Goal: Task Accomplishment & Management: Complete application form

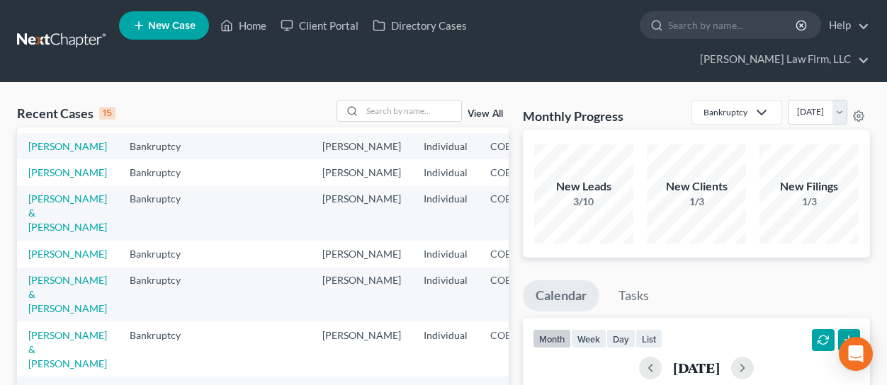
scroll to position [283, 0]
click at [55, 212] on link "[PERSON_NAME] & [PERSON_NAME]" at bounding box center [67, 213] width 79 height 40
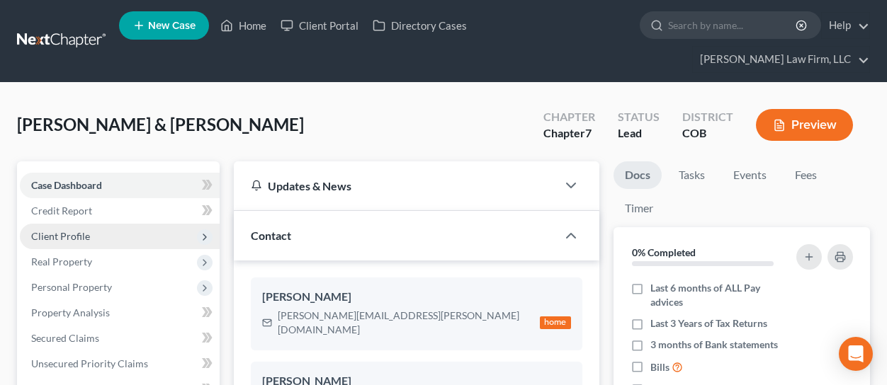
click at [81, 224] on span "Client Profile" at bounding box center [120, 237] width 200 height 26
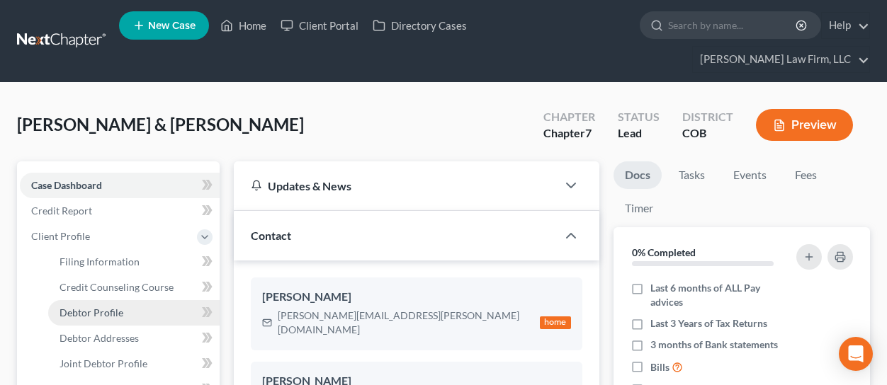
click at [152, 300] on link "Debtor Profile" at bounding box center [133, 313] width 171 height 26
select select "1"
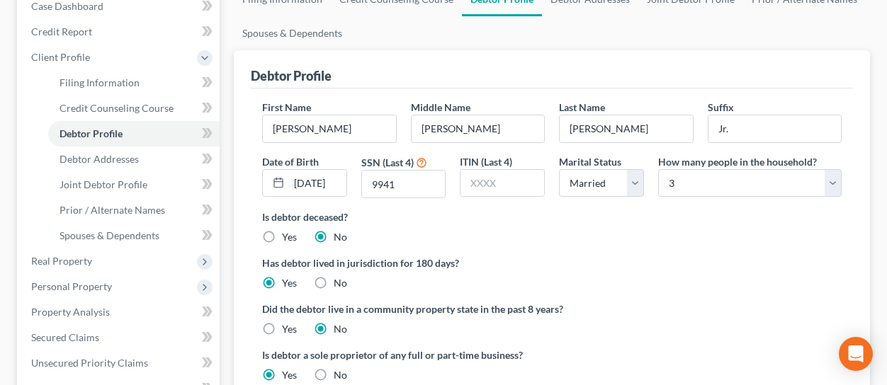
scroll to position [213, 0]
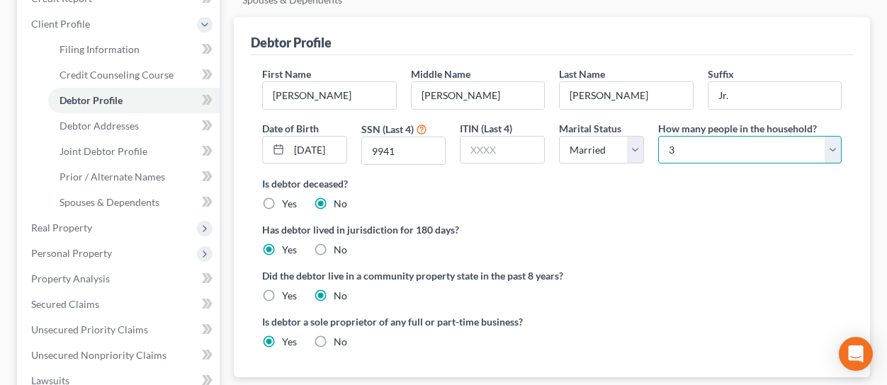
drag, startPoint x: 666, startPoint y: 123, endPoint x: 687, endPoint y: 125, distance: 21.4
click at [687, 136] on select "Select 1 2 3 4 5 6 7 8 9 10 11 12 13 14 15 16 17 18 19 20" at bounding box center [749, 150] width 183 height 28
select select "6"
click at [658, 136] on select "Select 1 2 3 4 5 6 7 8 9 10 11 12 13 14 15 16 17 18 19 20" at bounding box center [749, 150] width 183 height 28
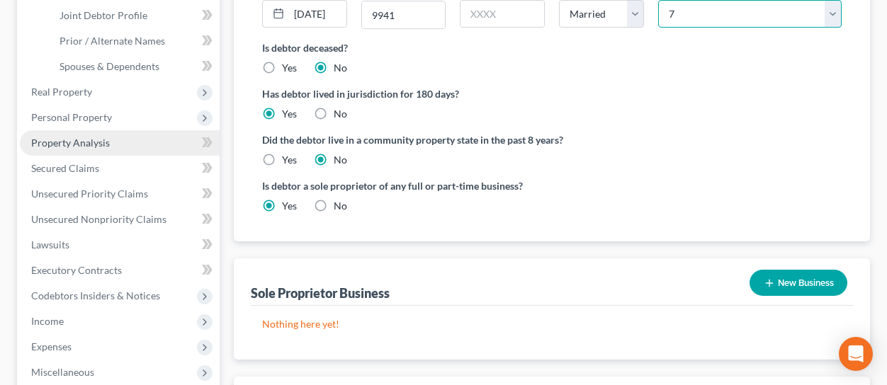
scroll to position [354, 0]
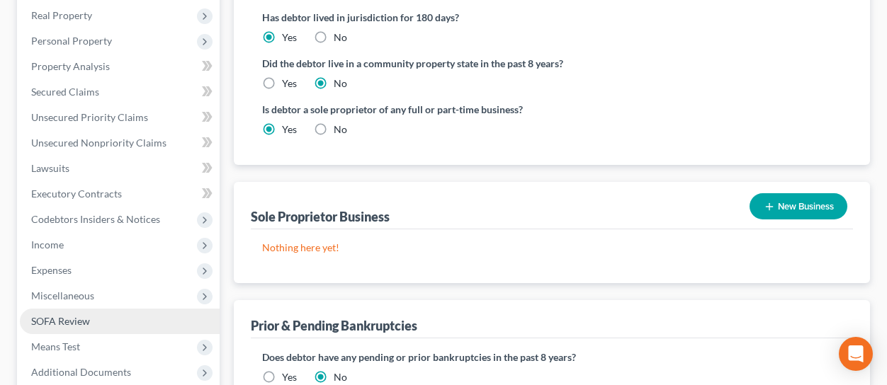
click at [88, 315] on span "SOFA Review" at bounding box center [60, 321] width 59 height 12
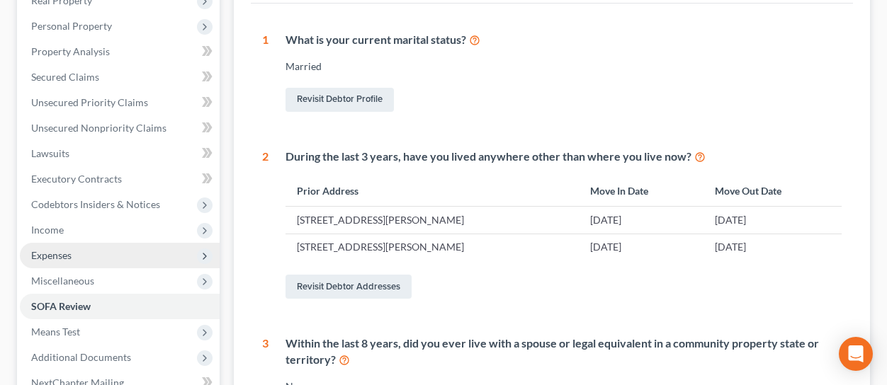
scroll to position [283, 0]
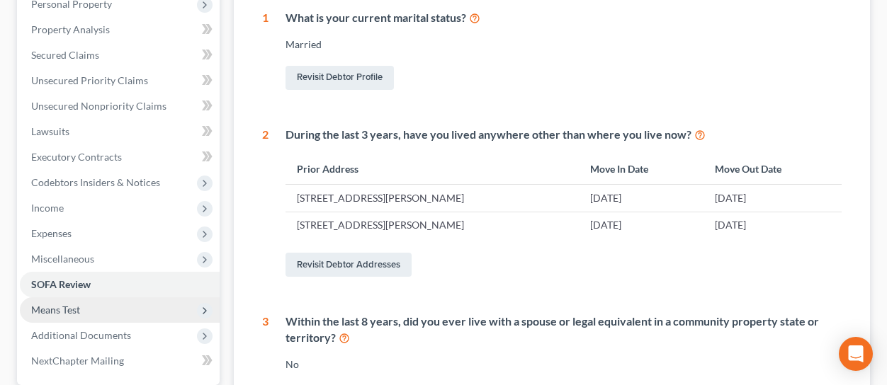
click at [111, 298] on span "Means Test" at bounding box center [120, 311] width 200 height 26
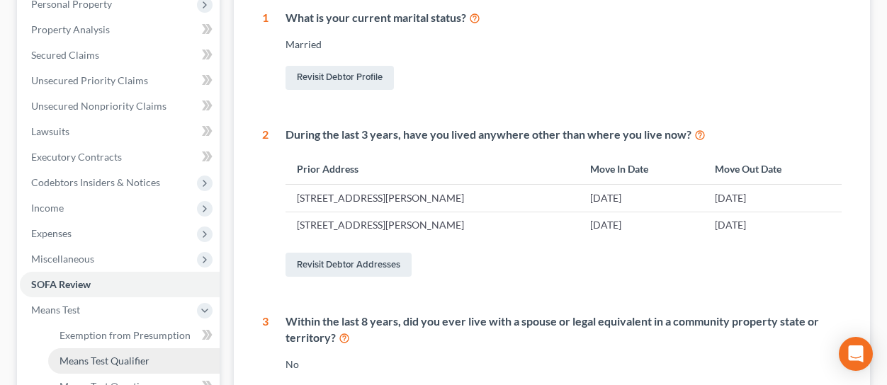
click at [119, 355] on span "Means Test Qualifier" at bounding box center [105, 361] width 90 height 12
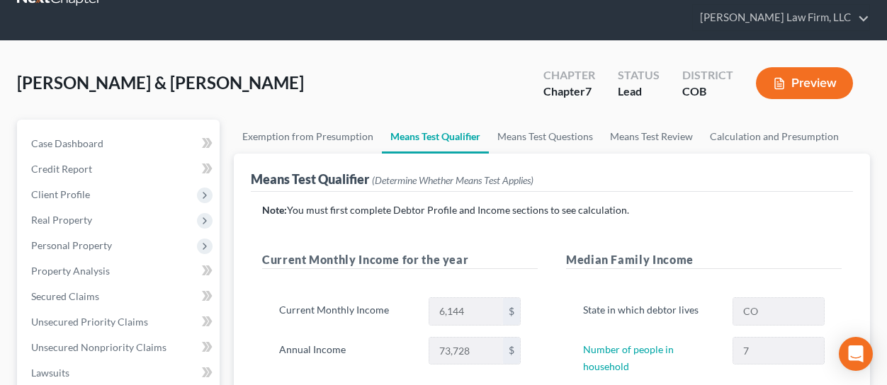
scroll to position [71, 0]
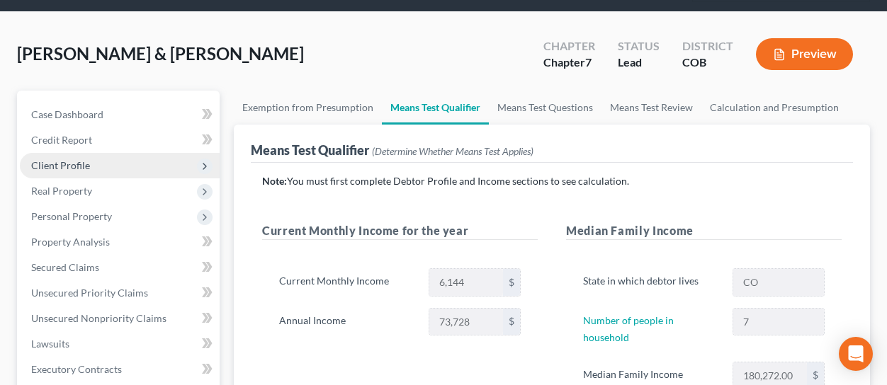
click at [91, 153] on span "Client Profile" at bounding box center [120, 166] width 200 height 26
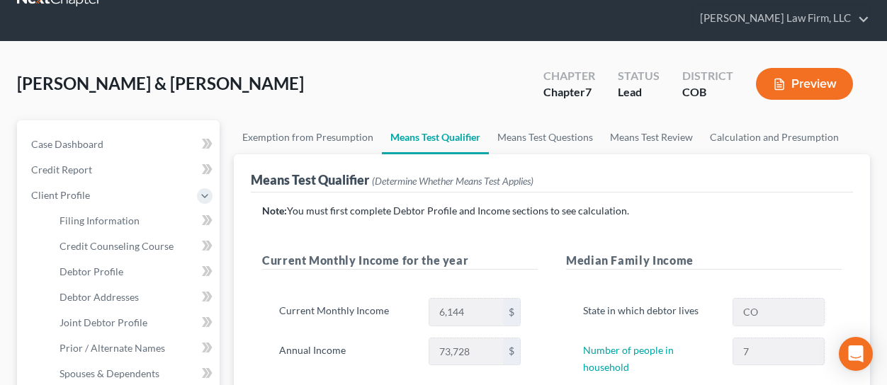
scroll to position [142, 0]
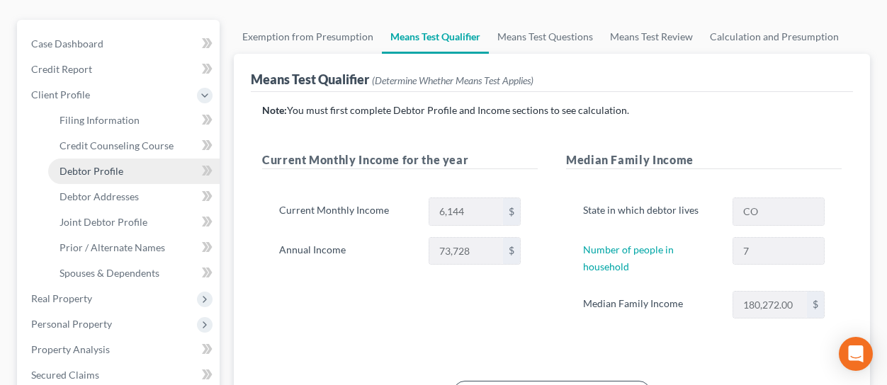
click at [121, 165] on span "Debtor Profile" at bounding box center [92, 171] width 64 height 12
select select "1"
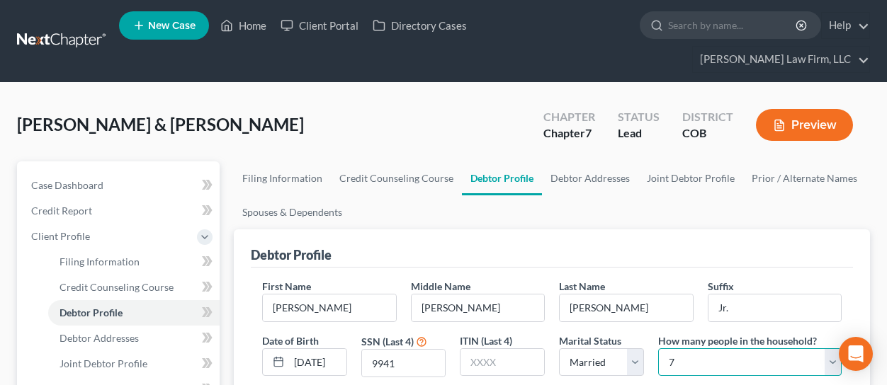
click at [672, 349] on select "Select 1 2 3 4 5 6 7 8 9 10 11 12 13 14 15 16 17 18 19 20" at bounding box center [749, 363] width 183 height 28
select select "2"
click at [658, 349] on select "Select 1 2 3 4 5 6 7 8 9 10 11 12 13 14 15 16 17 18 19 20" at bounding box center [749, 363] width 183 height 28
click at [243, 32] on link "Home" at bounding box center [243, 26] width 60 height 26
